Goal: Ask a question

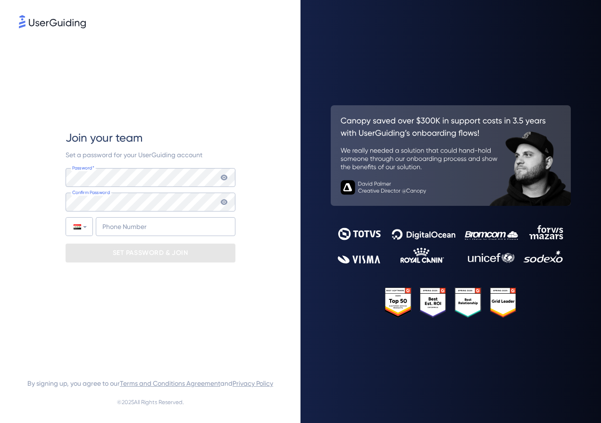
click at [52, 22] on img at bounding box center [52, 21] width 67 height 13
click at [58, 20] on img at bounding box center [52, 21] width 67 height 13
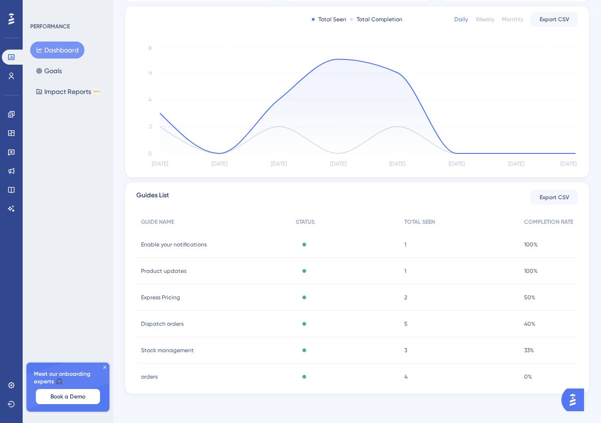
scroll to position [188, 0]
click at [404, 324] on span "5" at bounding box center [405, 323] width 3 height 8
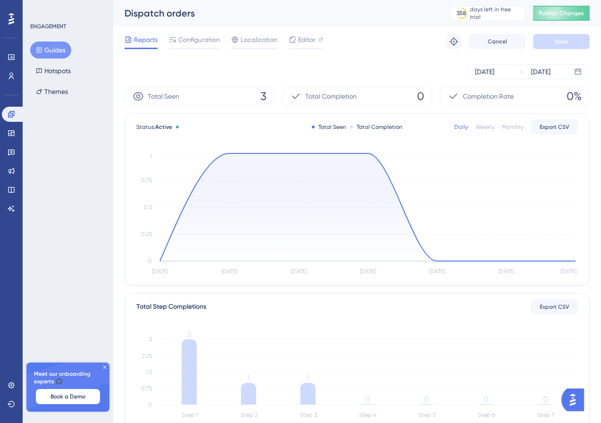
click at [576, 399] on img "Open AI Assistant Launcher" at bounding box center [572, 399] width 17 height 17
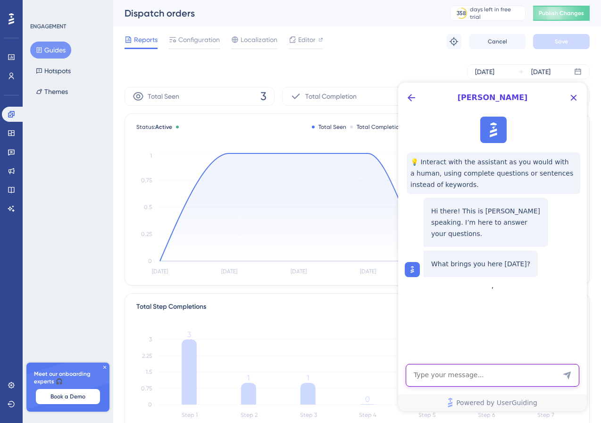
click at [474, 377] on textarea "AI Assistant Text Input" at bounding box center [493, 375] width 174 height 23
type textarea "ا"
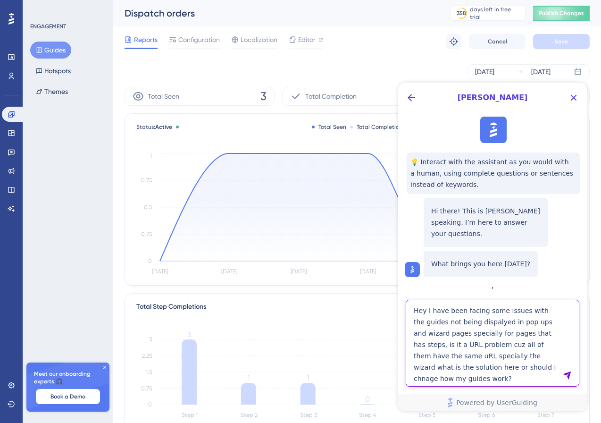
type textarea "Hey I have been facing some issues with the guides not being dispalyed in pop u…"
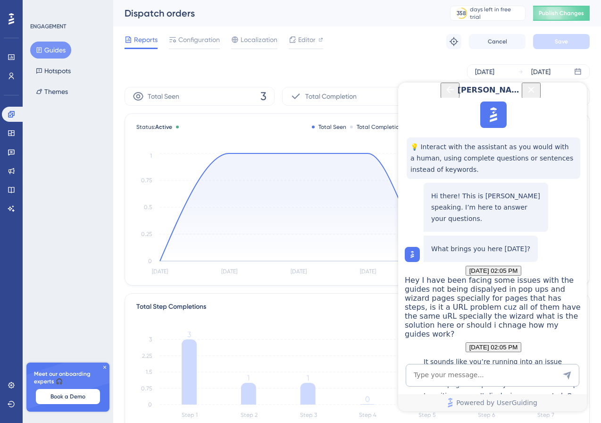
scroll to position [431, 0]
